Goal: Task Accomplishment & Management: Manage account settings

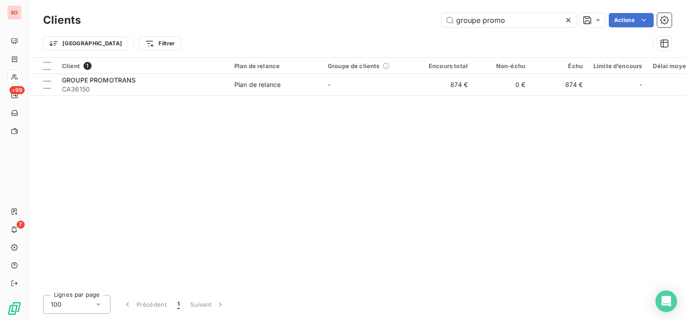
click at [568, 16] on icon at bounding box center [568, 20] width 9 height 9
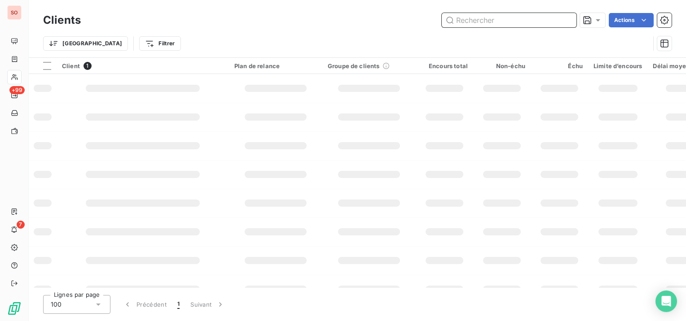
click at [550, 22] on input "text" at bounding box center [509, 20] width 135 height 14
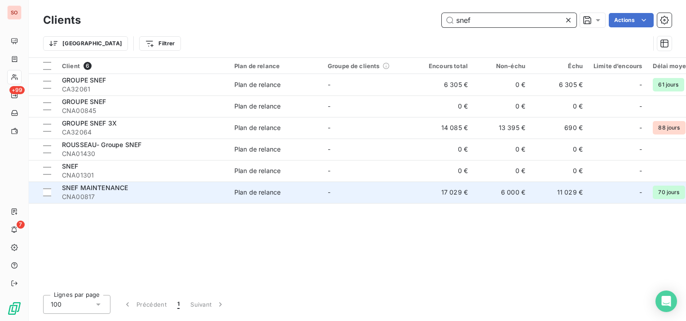
type input "snef"
click at [174, 185] on div "SNEF MAINTENANCE" at bounding box center [143, 188] width 162 height 9
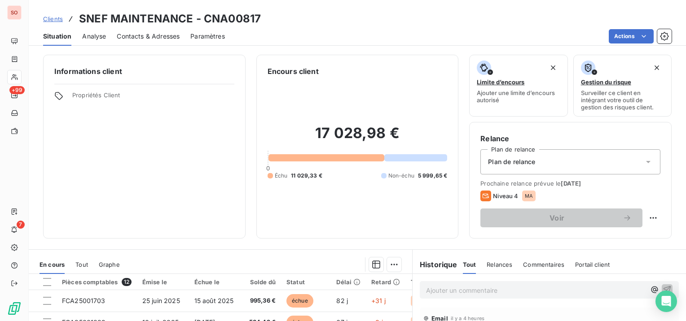
scroll to position [90, 0]
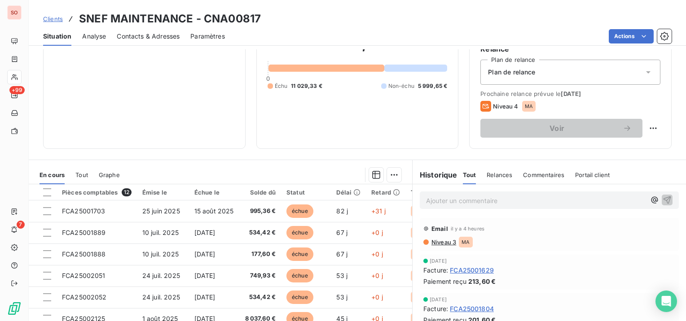
click at [466, 204] on p "Ajouter un commentaire ﻿" at bounding box center [535, 200] width 219 height 11
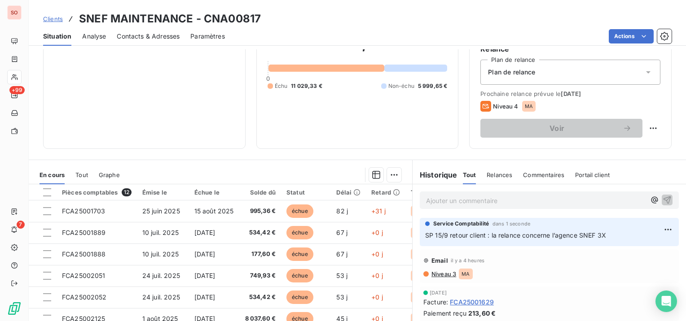
click at [122, 38] on span "Contacts & Adresses" at bounding box center [148, 36] width 63 height 9
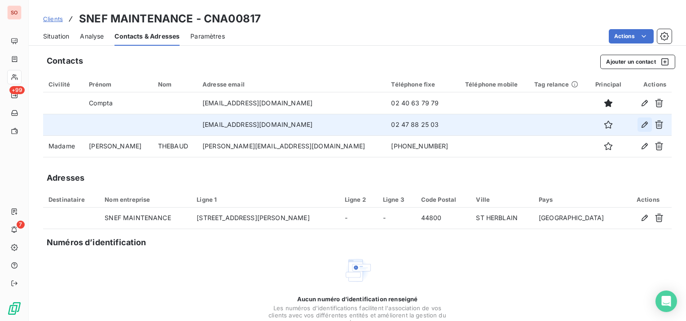
click at [641, 124] on icon "button" at bounding box center [644, 125] width 6 height 6
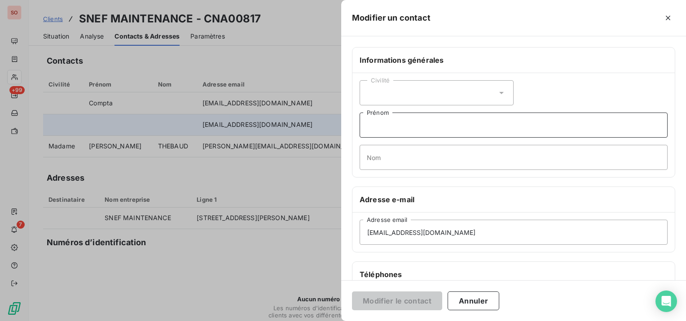
click at [432, 123] on input "Prénom" at bounding box center [513, 125] width 308 height 25
type input "Compta"
click at [400, 296] on button "Modifier le contact" at bounding box center [397, 301] width 90 height 19
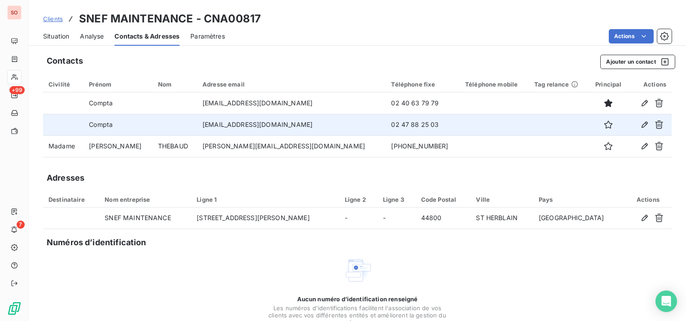
click at [57, 17] on span "Clients" at bounding box center [53, 18] width 20 height 7
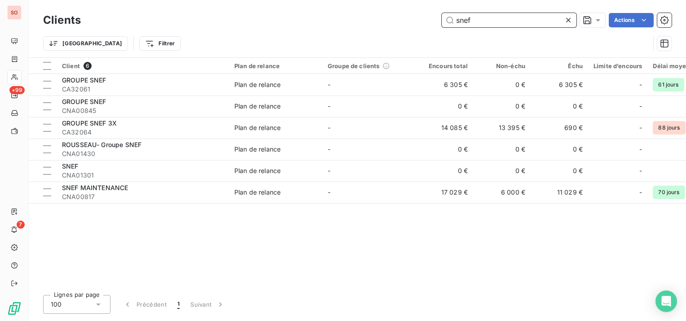
drag, startPoint x: 487, startPoint y: 19, endPoint x: 418, endPoint y: 20, distance: 69.1
click at [418, 20] on div "snef Actions" at bounding box center [382, 20] width 580 height 14
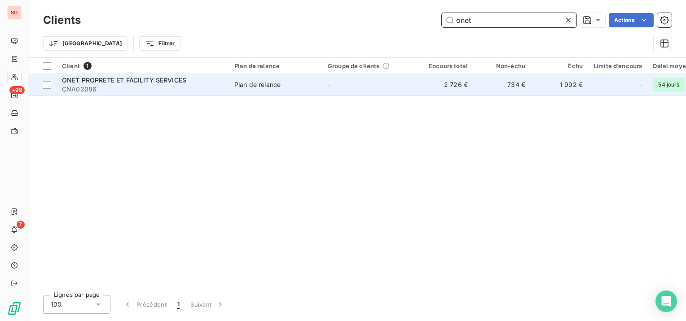
type input "onet"
click at [230, 82] on td "Plan de relance" at bounding box center [275, 85] width 93 height 22
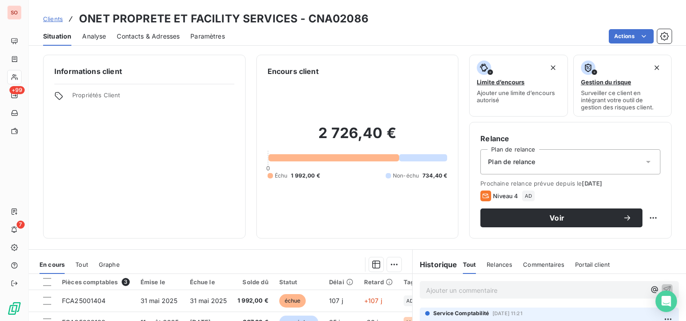
click at [173, 39] on span "Contacts & Adresses" at bounding box center [148, 36] width 63 height 9
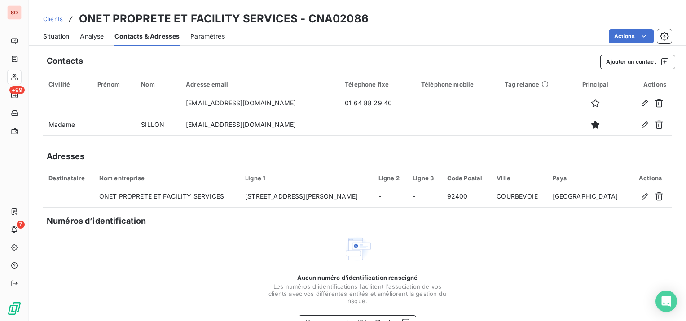
click at [57, 34] on span "Situation" at bounding box center [56, 36] width 26 height 9
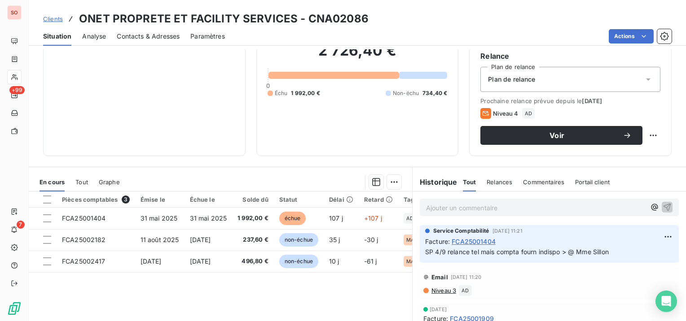
scroll to position [90, 0]
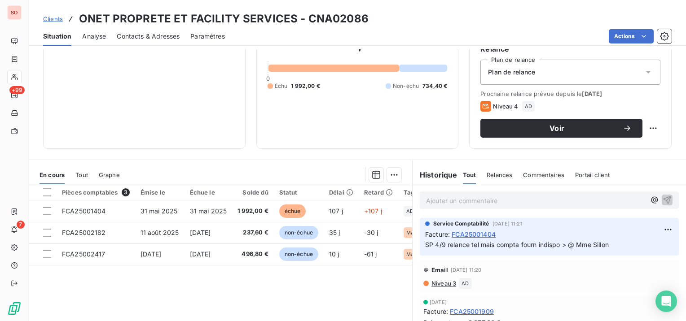
click at [148, 39] on span "Contacts & Adresses" at bounding box center [148, 36] width 63 height 9
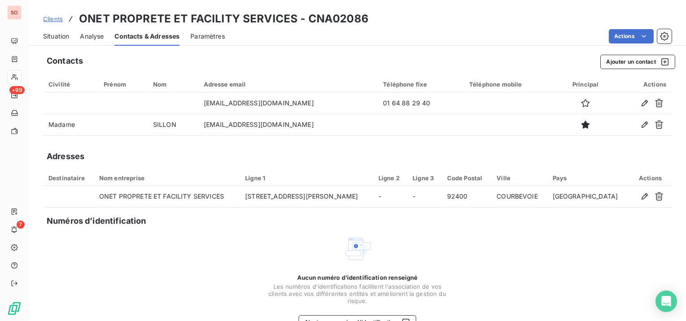
click at [54, 35] on span "Situation" at bounding box center [56, 36] width 26 height 9
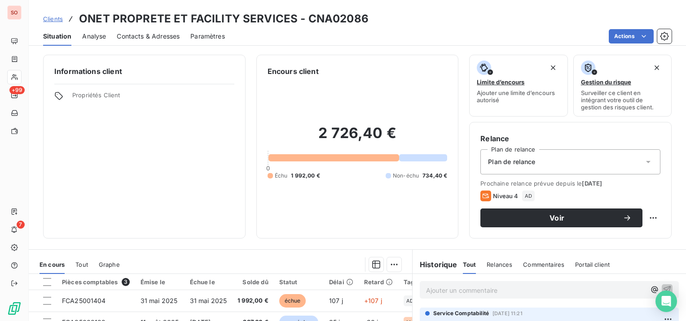
click at [169, 38] on span "Contacts & Adresses" at bounding box center [148, 36] width 63 height 9
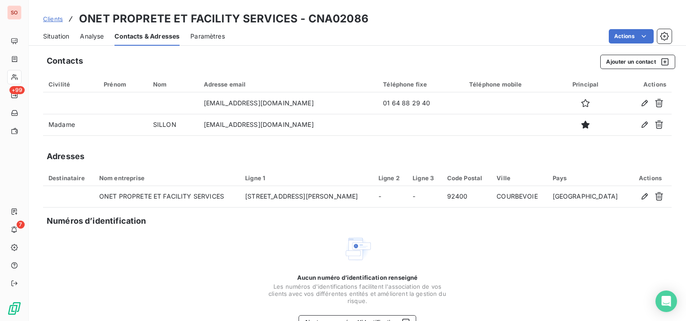
click at [63, 35] on span "Situation" at bounding box center [56, 36] width 26 height 9
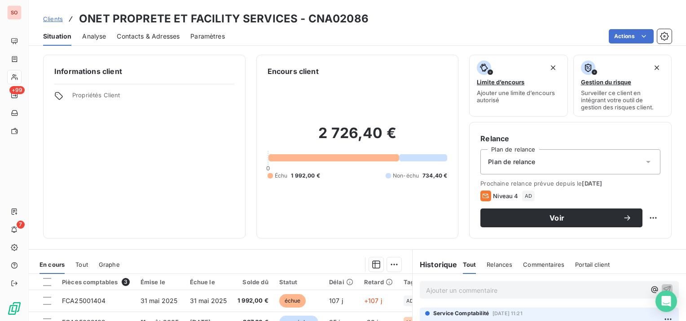
scroll to position [45, 0]
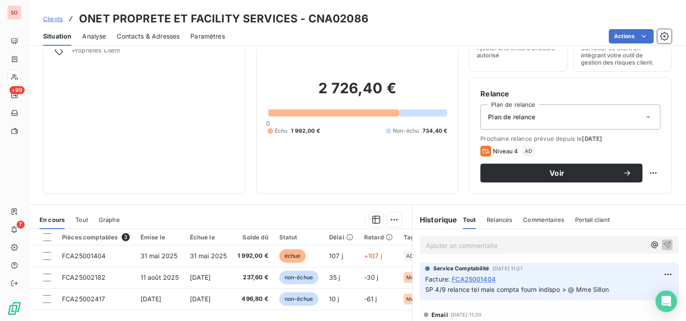
click at [142, 36] on span "Contacts & Adresses" at bounding box center [148, 36] width 63 height 9
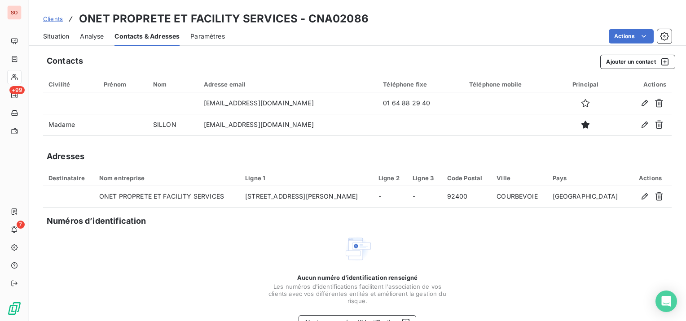
click at [50, 33] on span "Situation" at bounding box center [56, 36] width 26 height 9
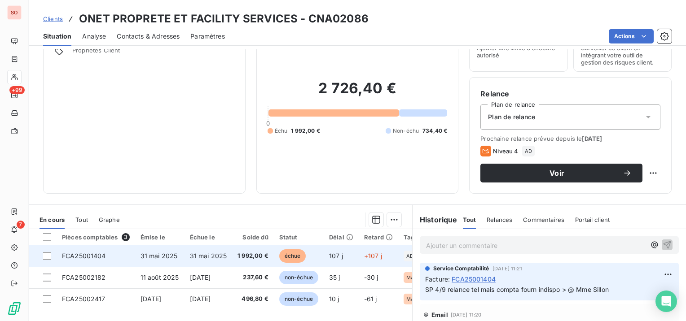
click at [120, 254] on td "FCA25001404" at bounding box center [96, 256] width 79 height 22
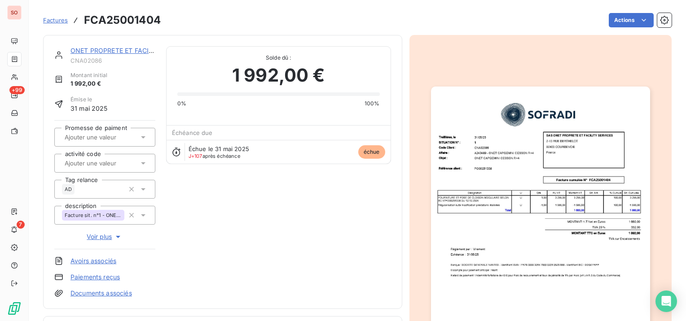
click at [544, 182] on img "button" at bounding box center [540, 242] width 219 height 310
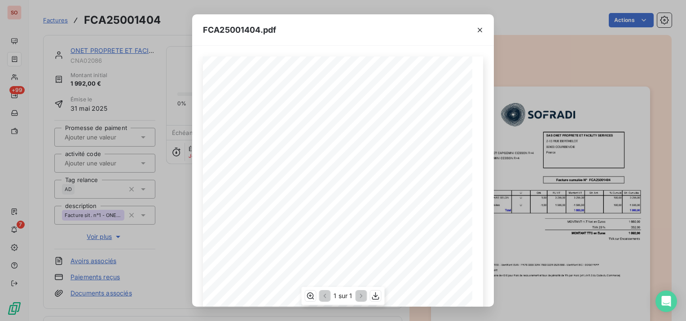
scroll to position [45, 0]
click at [483, 29] on icon "button" at bounding box center [479, 30] width 9 height 9
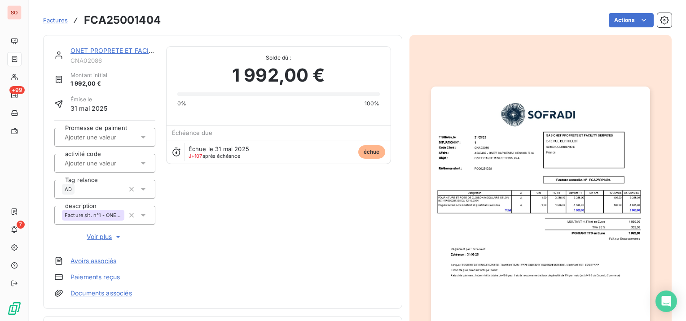
click at [105, 51] on link "ONET PROPRETE ET FACILITY SERVICES" at bounding box center [132, 51] width 125 height 8
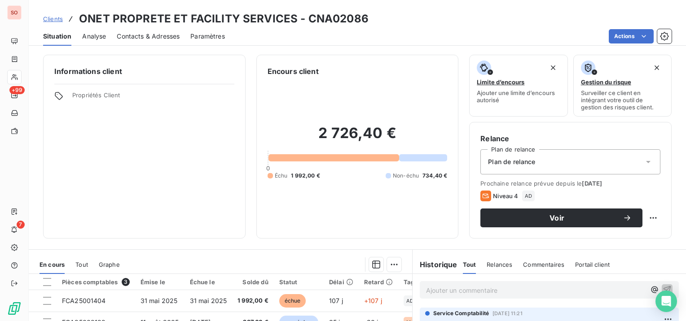
click at [141, 38] on span "Contacts & Adresses" at bounding box center [148, 36] width 63 height 9
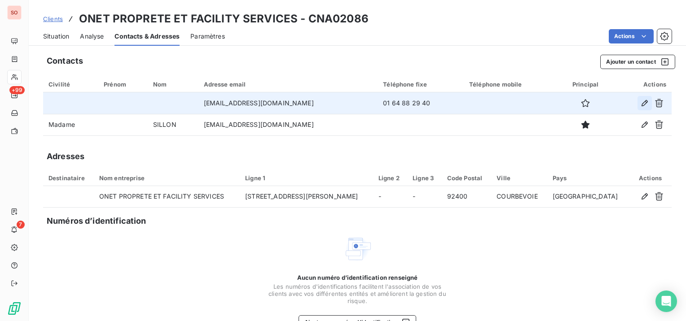
click at [641, 102] on icon "button" at bounding box center [644, 103] width 6 height 6
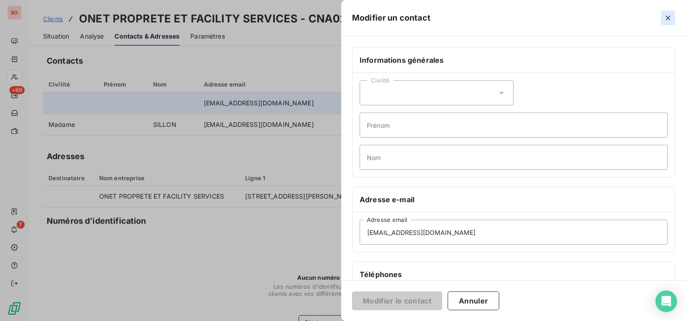
click at [669, 17] on icon "button" at bounding box center [667, 17] width 9 height 9
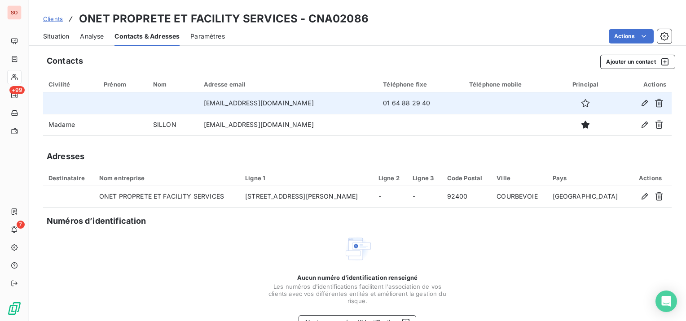
click at [61, 36] on span "Situation" at bounding box center [56, 36] width 26 height 9
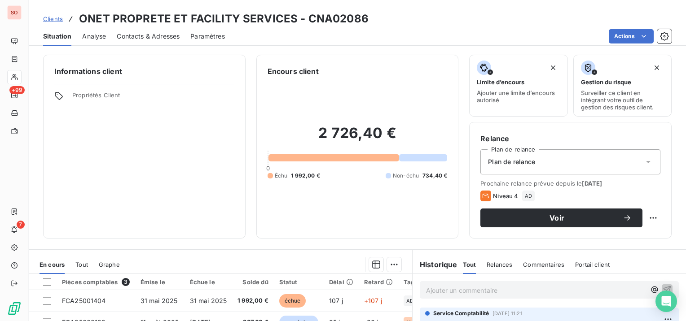
click at [134, 38] on span "Contacts & Adresses" at bounding box center [148, 36] width 63 height 9
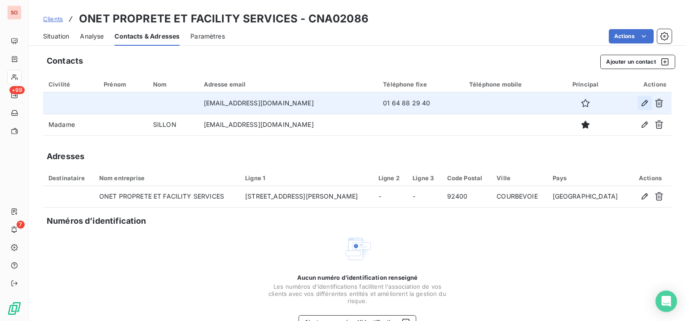
click at [640, 101] on icon "button" at bounding box center [644, 103] width 9 height 9
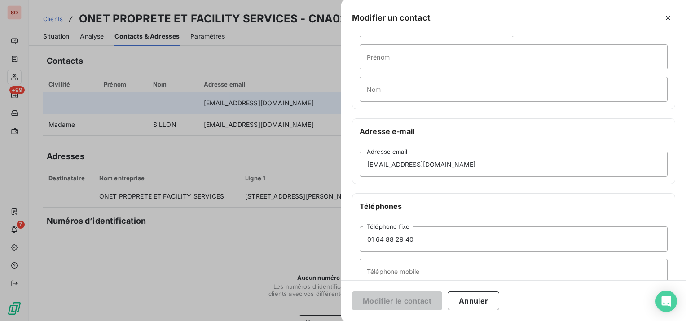
scroll to position [135, 0]
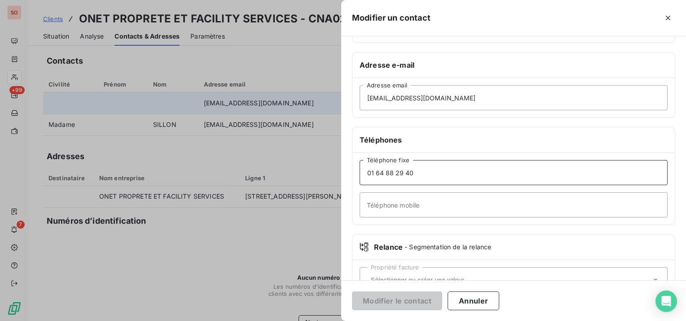
drag, startPoint x: 416, startPoint y: 172, endPoint x: 376, endPoint y: 174, distance: 39.5
click at [376, 174] on input "01 64 88 29 40" at bounding box center [513, 172] width 308 height 25
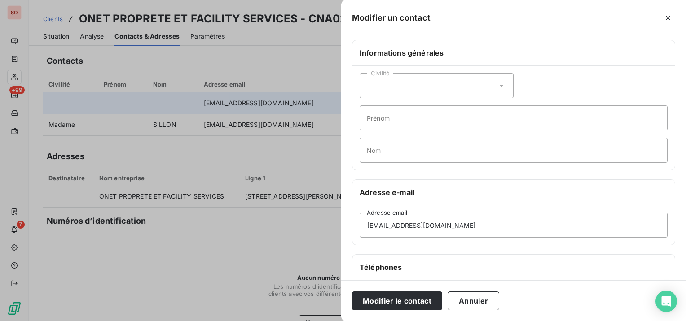
scroll to position [0, 0]
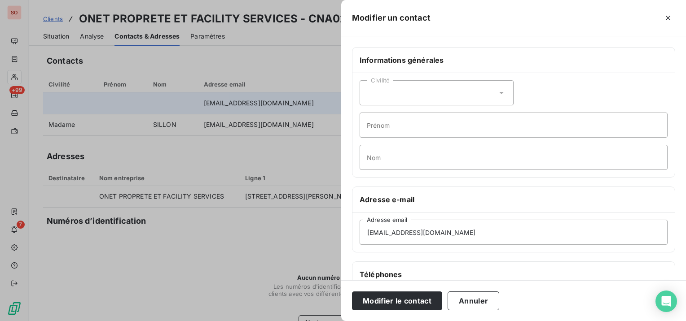
type input "01 44 04 44 04"
click at [439, 124] on input "Prénom" at bounding box center [513, 125] width 308 height 25
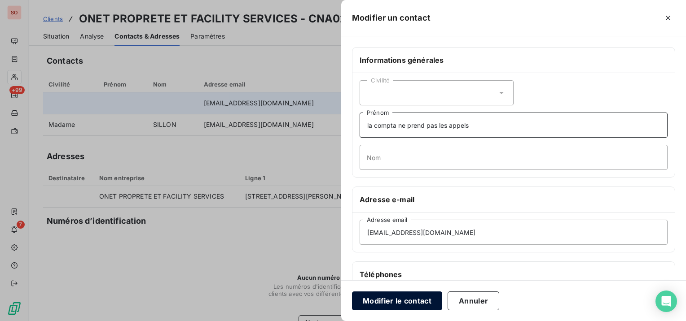
type input "la compta ne prend pas les appels"
click at [405, 299] on button "Modifier le contact" at bounding box center [397, 301] width 90 height 19
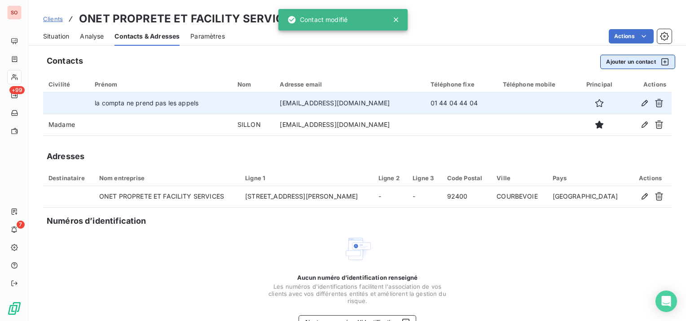
click at [637, 63] on button "Ajouter un contact" at bounding box center [637, 62] width 75 height 14
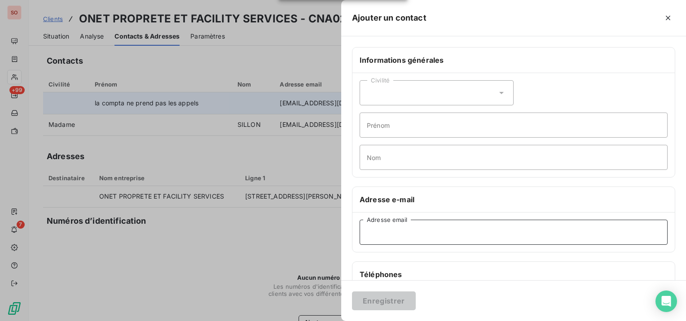
click at [390, 229] on input "Adresse email" at bounding box center [513, 232] width 308 height 25
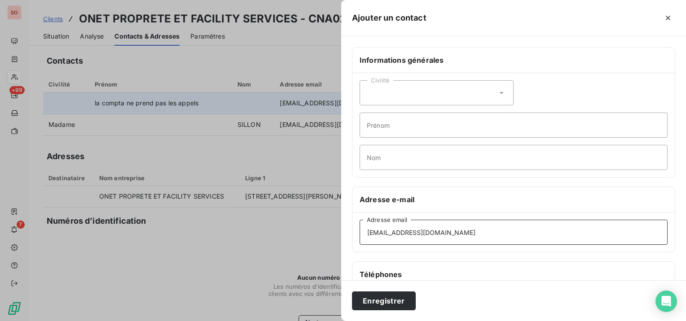
scroll to position [45, 0]
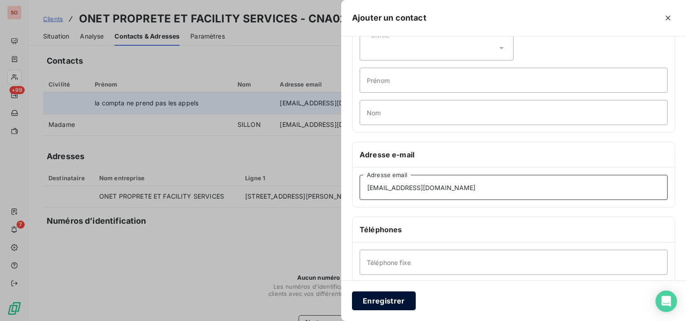
type input "[EMAIL_ADDRESS][DOMAIN_NAME]"
click at [387, 298] on button "Enregistrer" at bounding box center [384, 301] width 64 height 19
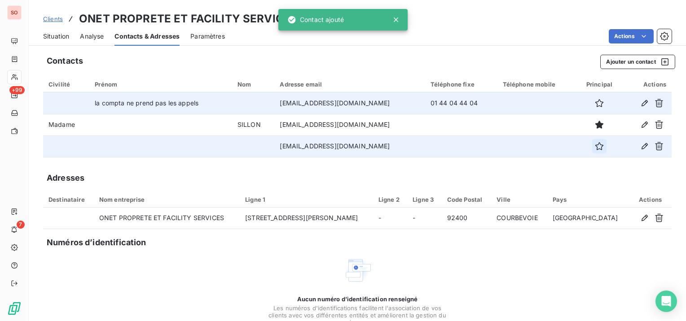
click at [592, 143] on button "button" at bounding box center [599, 146] width 14 height 14
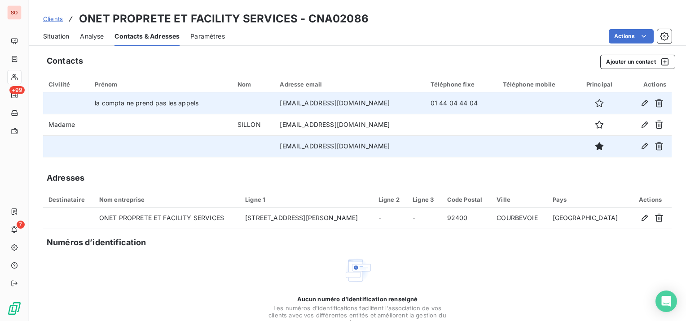
click at [45, 38] on span "Situation" at bounding box center [56, 36] width 26 height 9
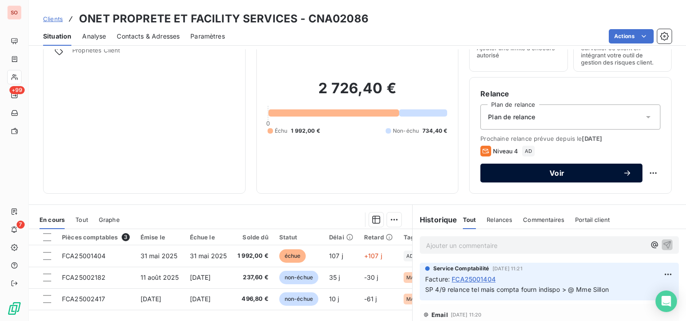
click at [542, 180] on button "Voir" at bounding box center [561, 173] width 162 height 19
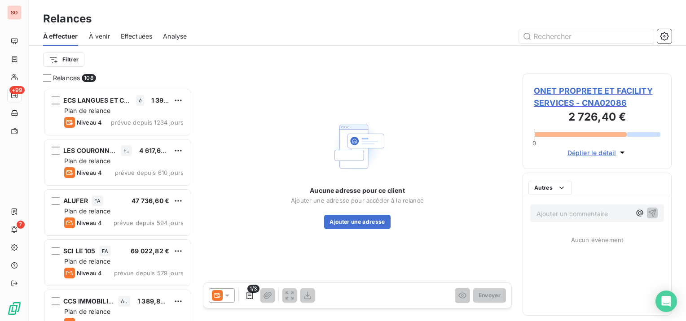
scroll to position [226, 142]
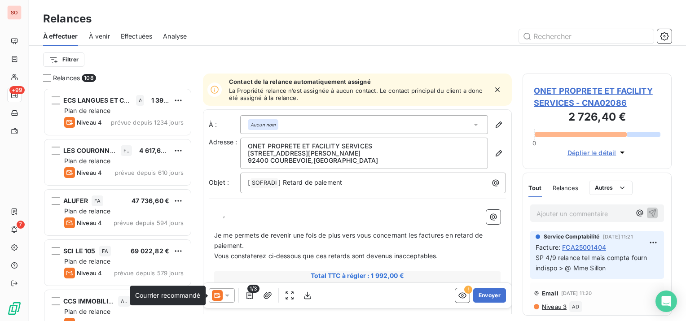
click at [223, 297] on div at bounding box center [222, 296] width 26 height 14
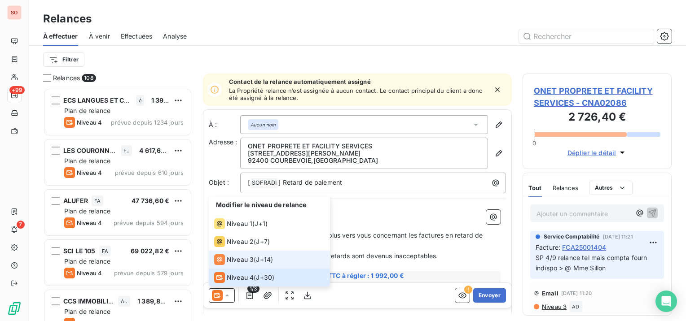
click at [238, 262] on span "Niveau 3" at bounding box center [240, 259] width 27 height 9
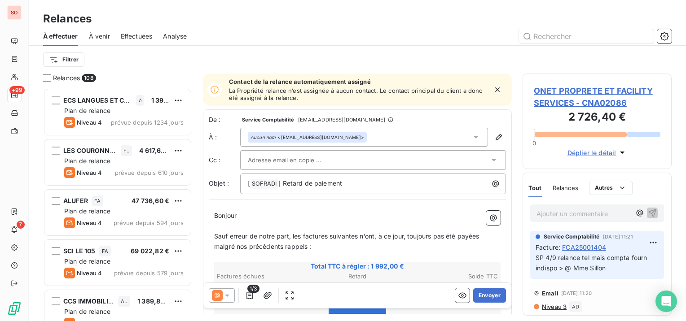
click at [314, 158] on input "text" at bounding box center [296, 159] width 96 height 13
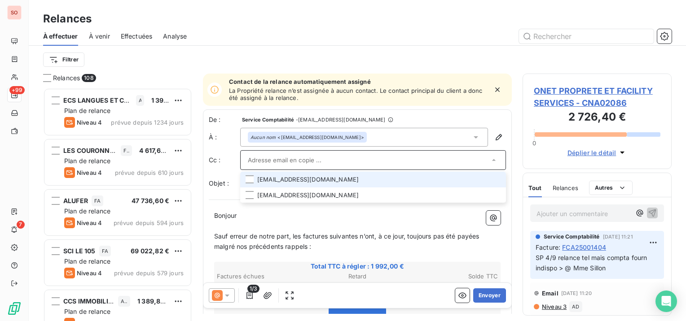
click at [307, 178] on li "[EMAIL_ADDRESS][DOMAIN_NAME]" at bounding box center [373, 180] width 266 height 16
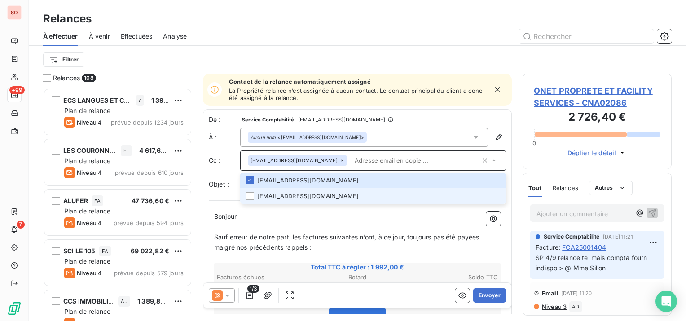
click at [326, 191] on li "[EMAIL_ADDRESS][DOMAIN_NAME]" at bounding box center [373, 196] width 266 height 16
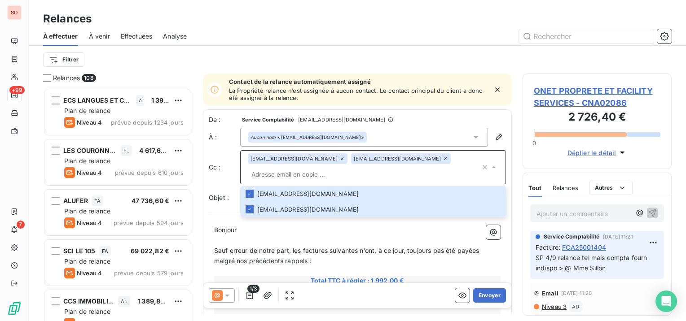
click at [298, 252] on span "Sauf erreur de notre part, les factures suivantes n’ont, à ce jour, toujours pa…" at bounding box center [347, 256] width 267 height 18
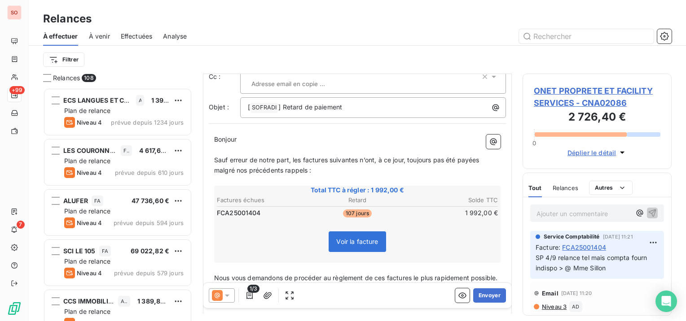
scroll to position [136, 0]
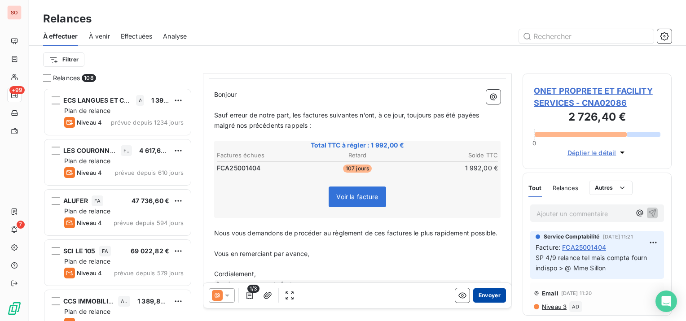
click at [494, 294] on button "Envoyer" at bounding box center [489, 296] width 33 height 14
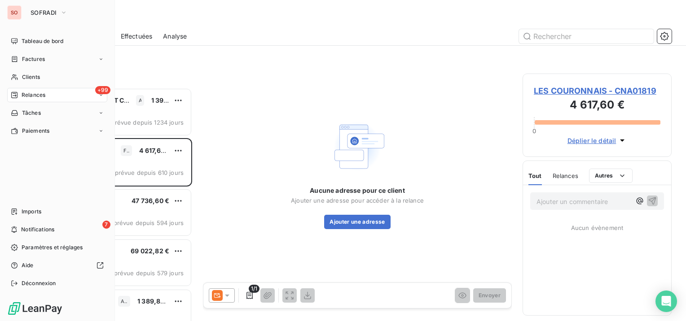
click at [26, 69] on nav "Tableau de bord Factures Clients +99 Relances Tâches Paiements" at bounding box center [57, 86] width 100 height 104
click at [27, 73] on span "Clients" at bounding box center [31, 77] width 18 height 8
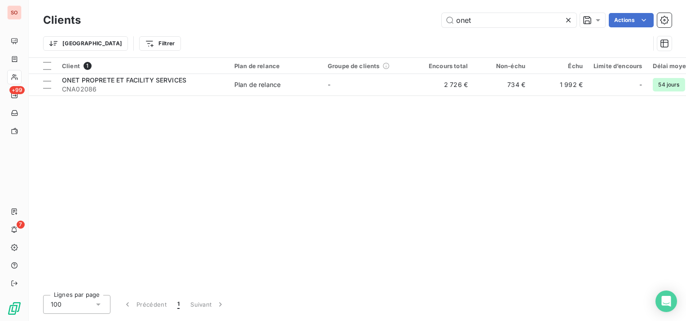
drag, startPoint x: 496, startPoint y: 18, endPoint x: 376, endPoint y: 18, distance: 119.8
click at [376, 18] on div "onet Actions" at bounding box center [382, 20] width 580 height 14
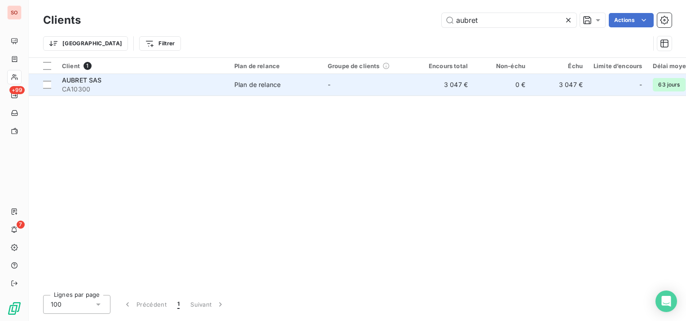
type input "aubret"
click at [274, 92] on td "Plan de relance" at bounding box center [275, 85] width 93 height 22
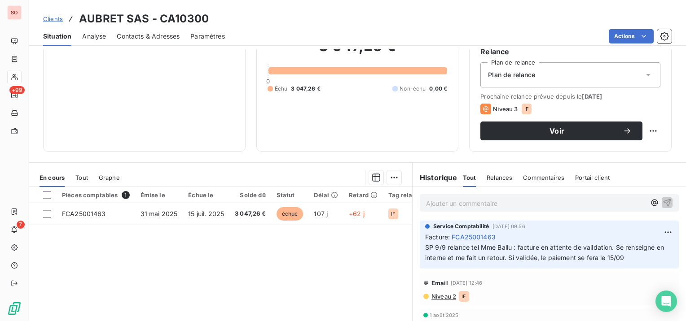
scroll to position [90, 0]
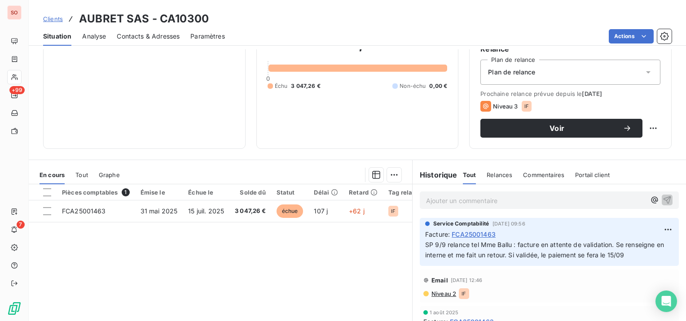
click at [84, 174] on span "Tout" at bounding box center [81, 174] width 13 height 7
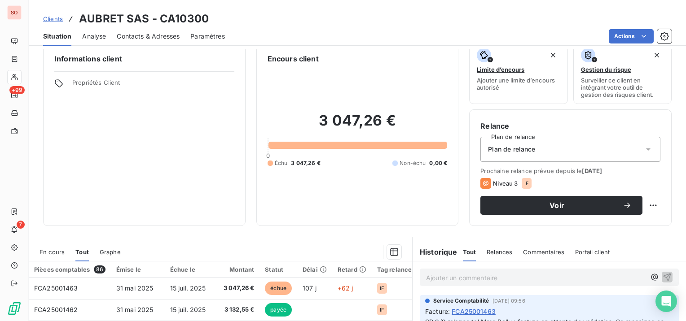
scroll to position [0, 0]
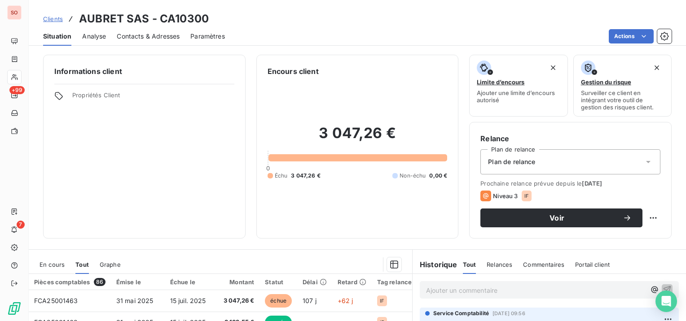
click at [58, 262] on span "En cours" at bounding box center [51, 264] width 25 height 7
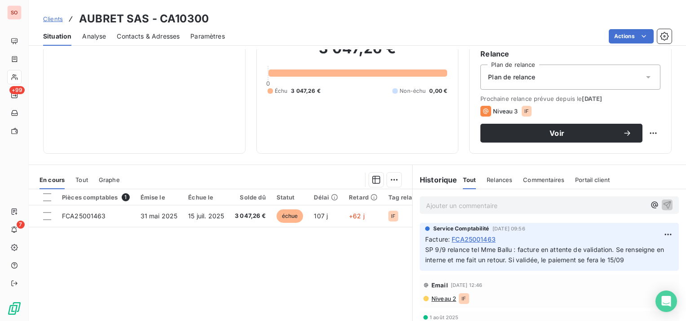
scroll to position [90, 0]
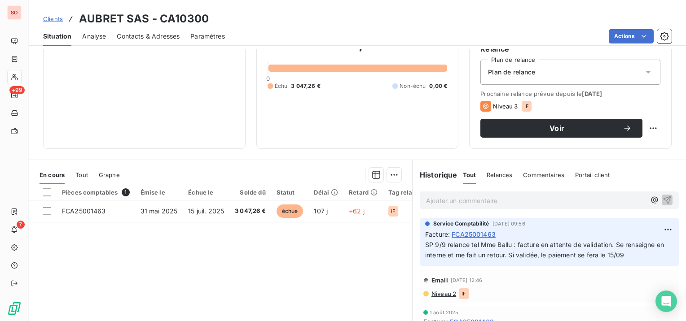
click at [81, 173] on span "Tout" at bounding box center [81, 174] width 13 height 7
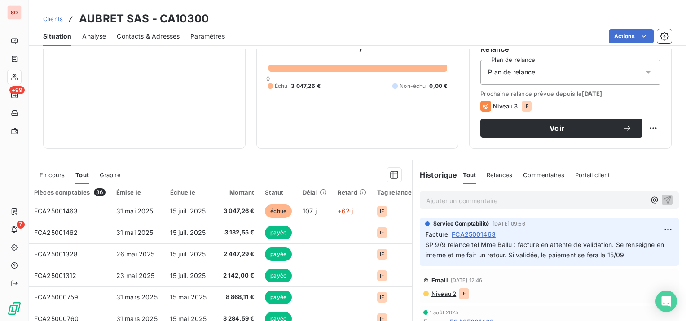
scroll to position [45, 0]
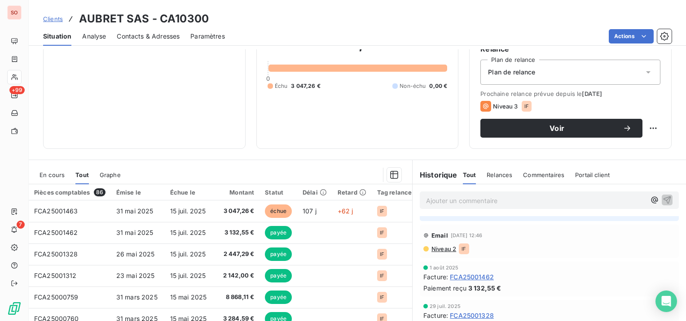
click at [54, 18] on span "Clients" at bounding box center [53, 18] width 20 height 7
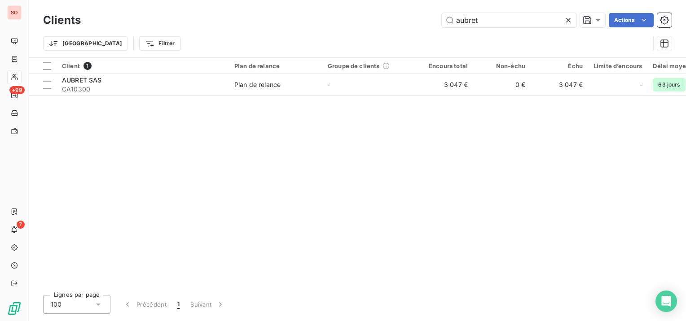
drag, startPoint x: 495, startPoint y: 18, endPoint x: 420, endPoint y: 22, distance: 74.1
click at [420, 22] on div "aubret Actions" at bounding box center [382, 20] width 580 height 14
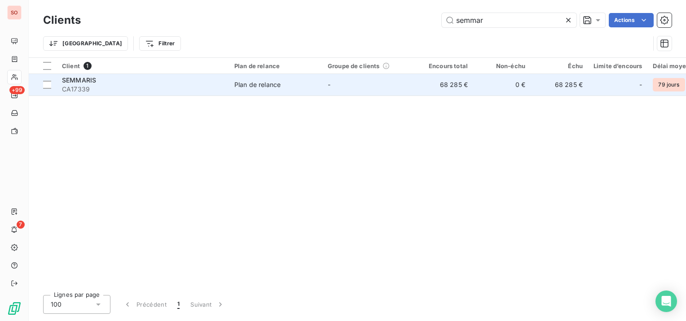
type input "semmar"
click at [104, 88] on span "CA17339" at bounding box center [143, 89] width 162 height 9
